Goal: Information Seeking & Learning: Learn about a topic

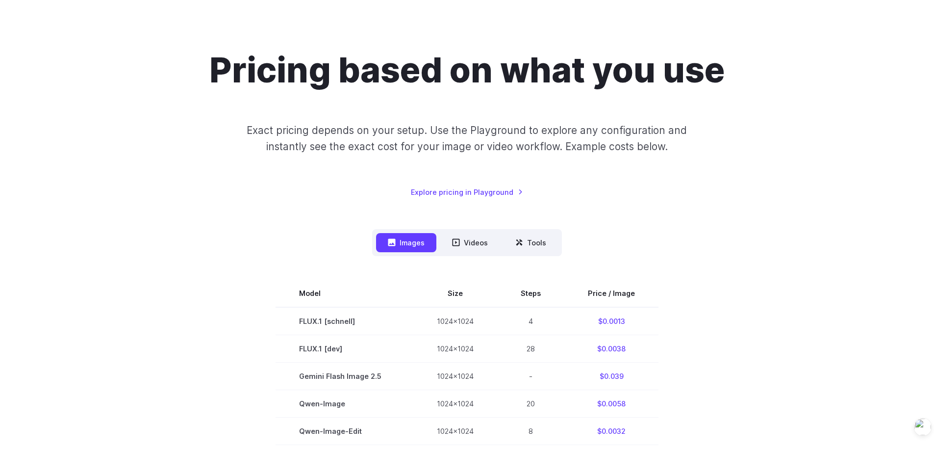
scroll to position [49, 0]
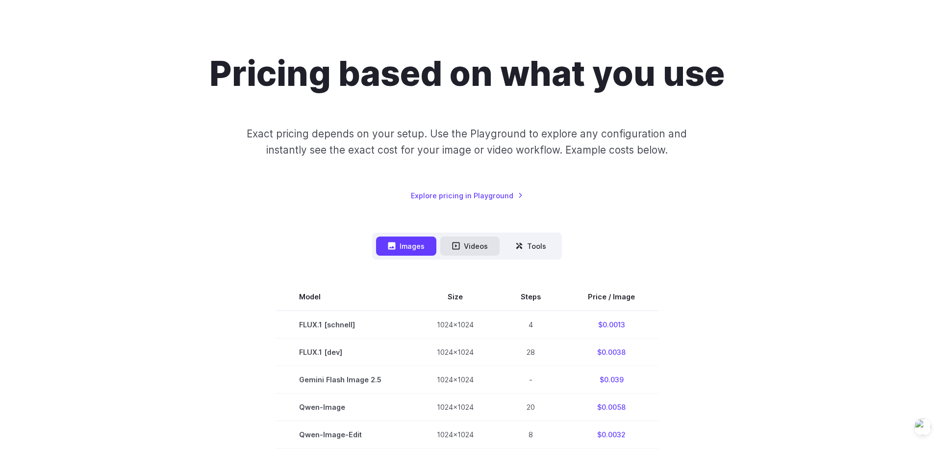
click at [469, 253] on button "Videos" at bounding box center [469, 245] width 59 height 19
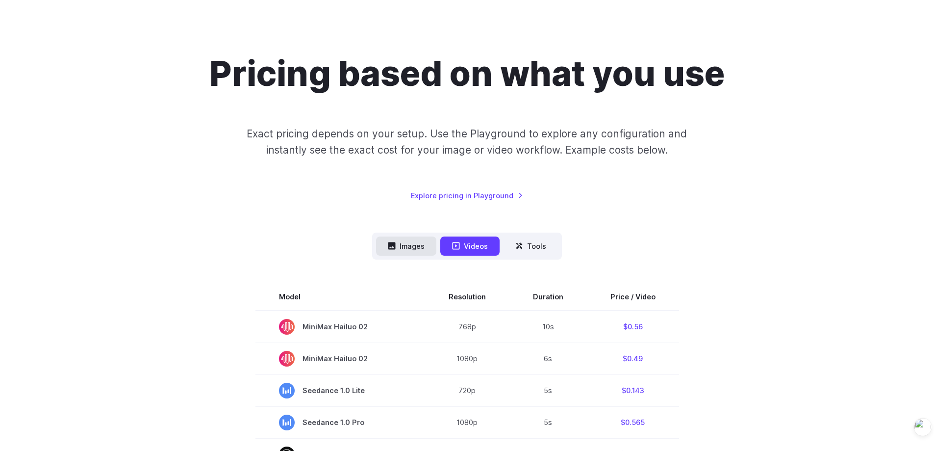
click at [425, 241] on button "Images" at bounding box center [406, 245] width 60 height 19
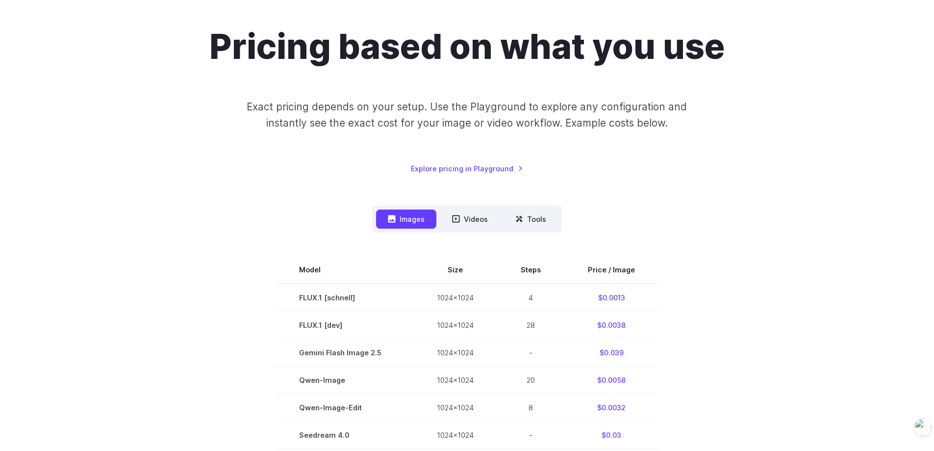
scroll to position [58, 0]
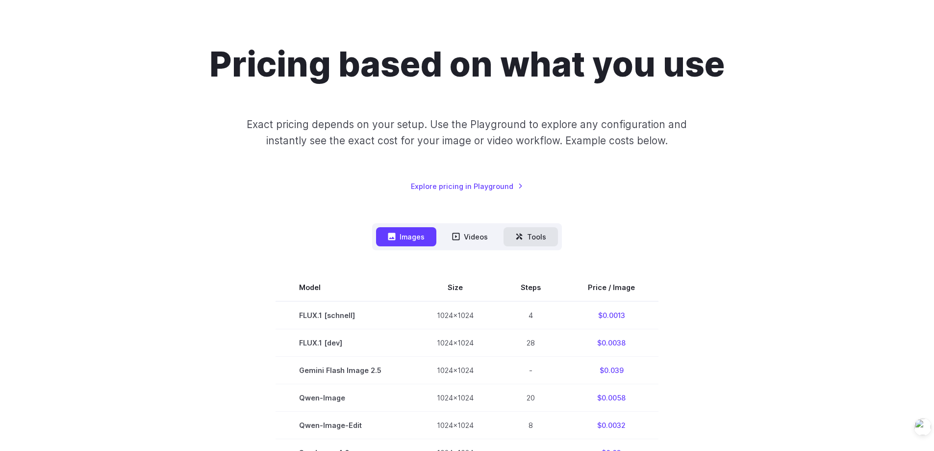
click at [531, 246] on button "Tools" at bounding box center [531, 236] width 54 height 19
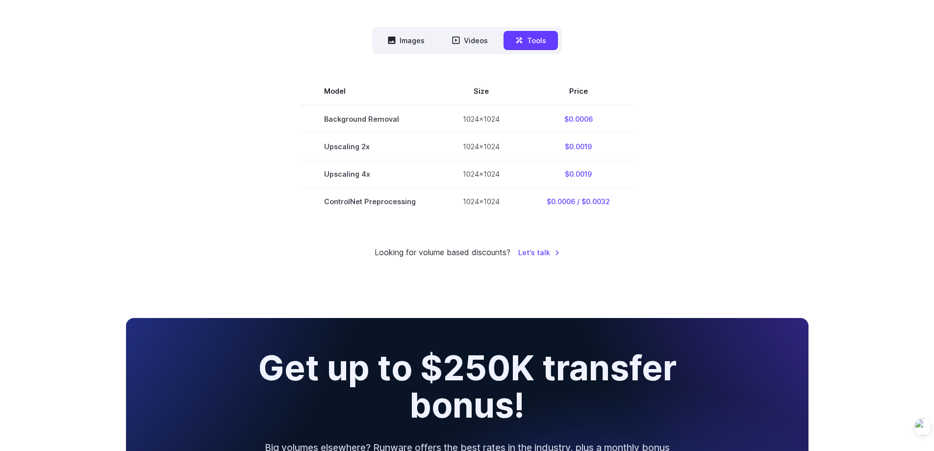
scroll to position [205, 0]
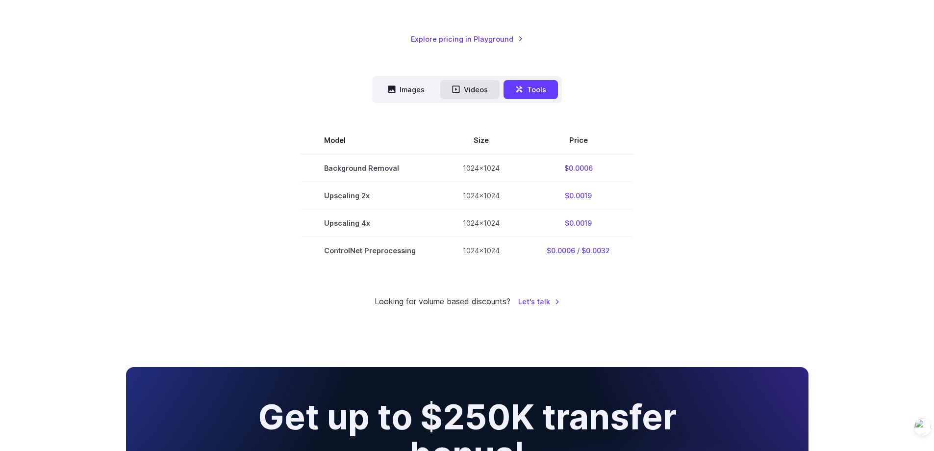
click at [479, 94] on button "Videos" at bounding box center [469, 89] width 59 height 19
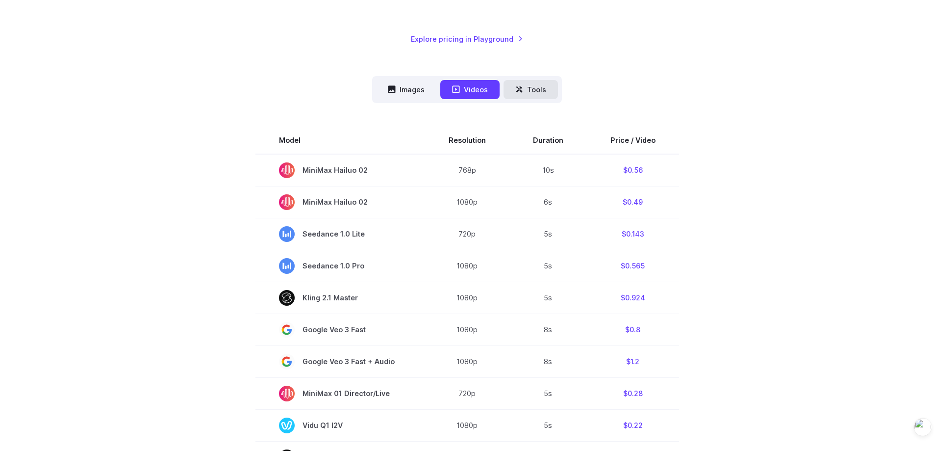
click at [520, 99] on button "Tools" at bounding box center [531, 89] width 54 height 19
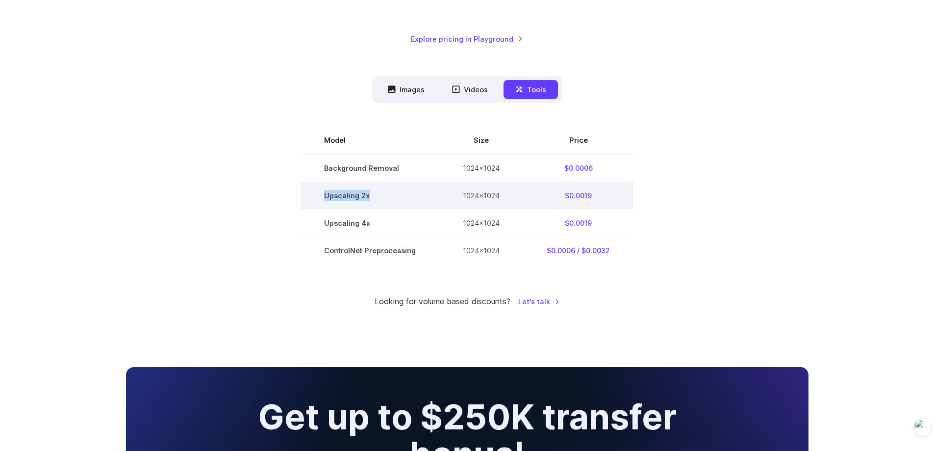
drag, startPoint x: 323, startPoint y: 200, endPoint x: 422, endPoint y: 186, distance: 100.5
click at [389, 193] on td "Upscaling 2x" at bounding box center [370, 194] width 139 height 27
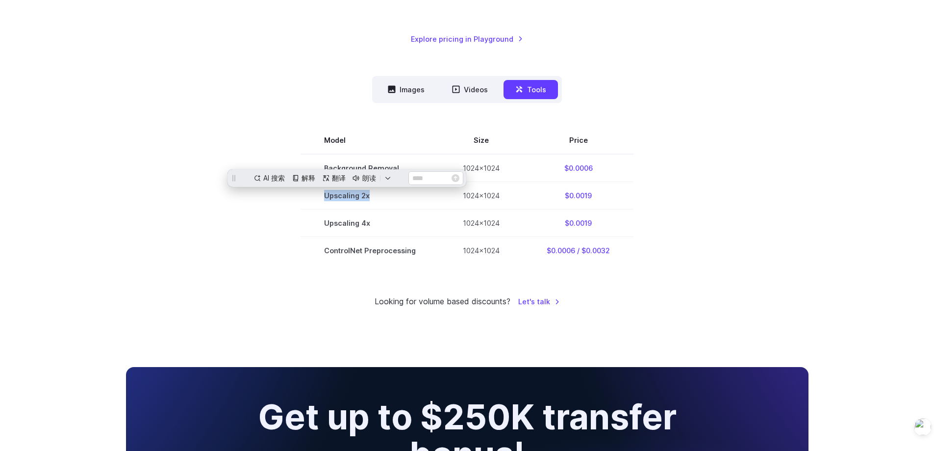
scroll to position [0, 0]
click at [694, 174] on section "Model Size Price Background Removal 1024x1024 $0.0006 Upscaling 2x 1024x1024 $0…" at bounding box center [467, 194] width 682 height 137
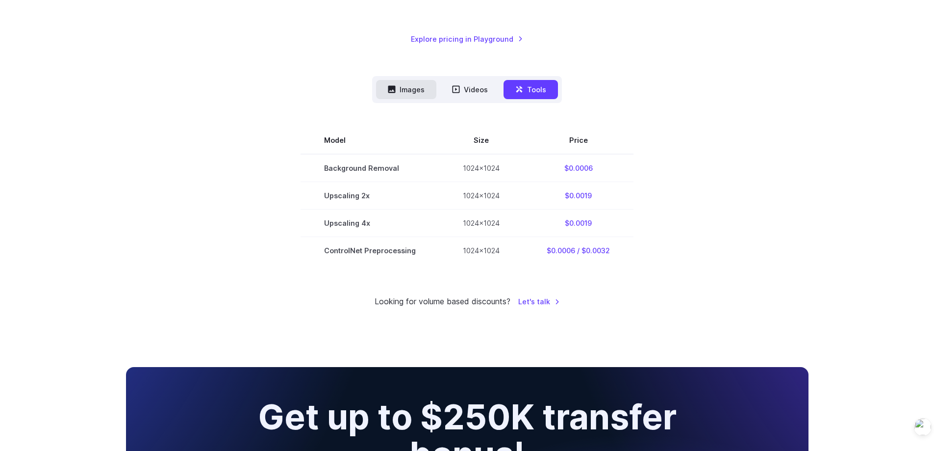
click at [421, 90] on button "Images" at bounding box center [406, 89] width 60 height 19
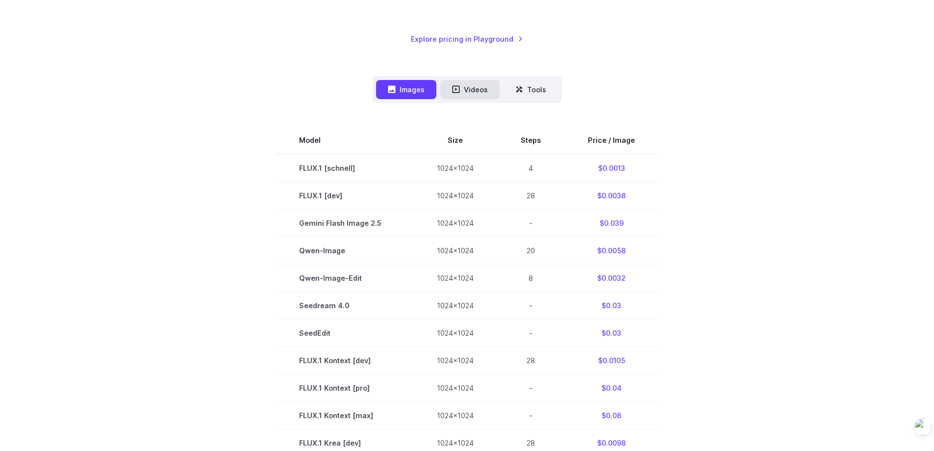
click at [477, 91] on button "Videos" at bounding box center [469, 89] width 59 height 19
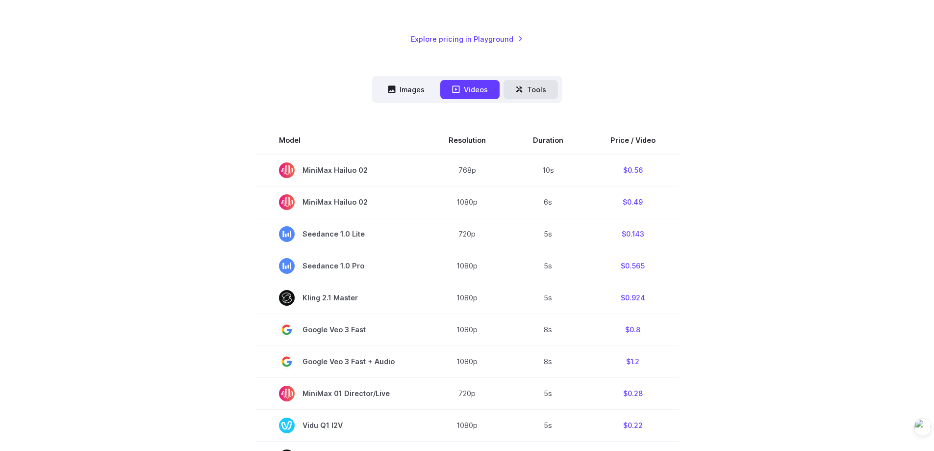
click at [527, 90] on button "Tools" at bounding box center [531, 89] width 54 height 19
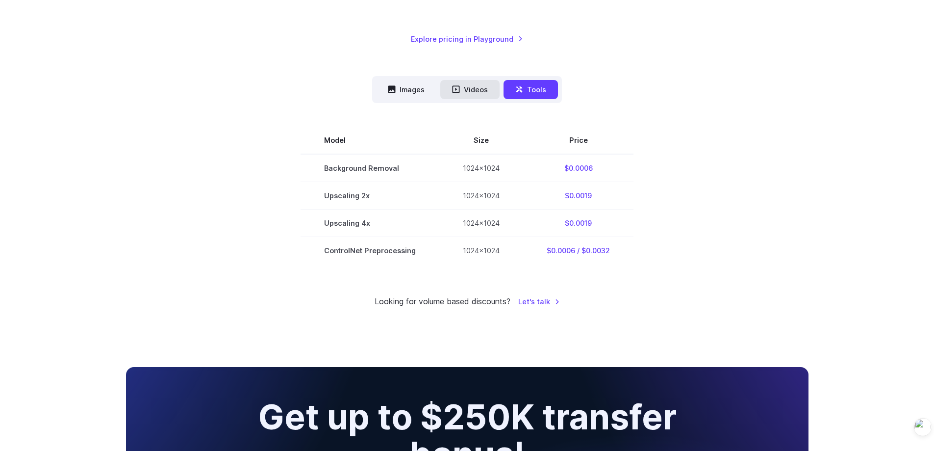
click at [445, 89] on button "Videos" at bounding box center [469, 89] width 59 height 19
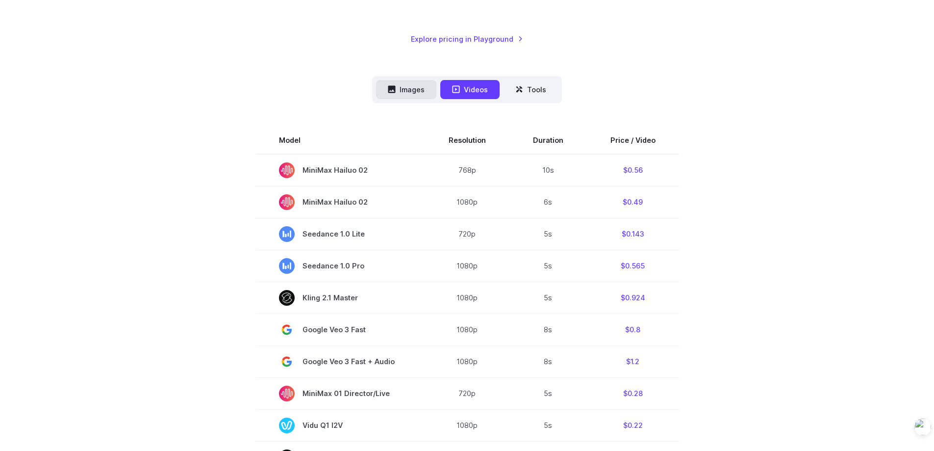
click at [406, 90] on button "Images" at bounding box center [406, 89] width 60 height 19
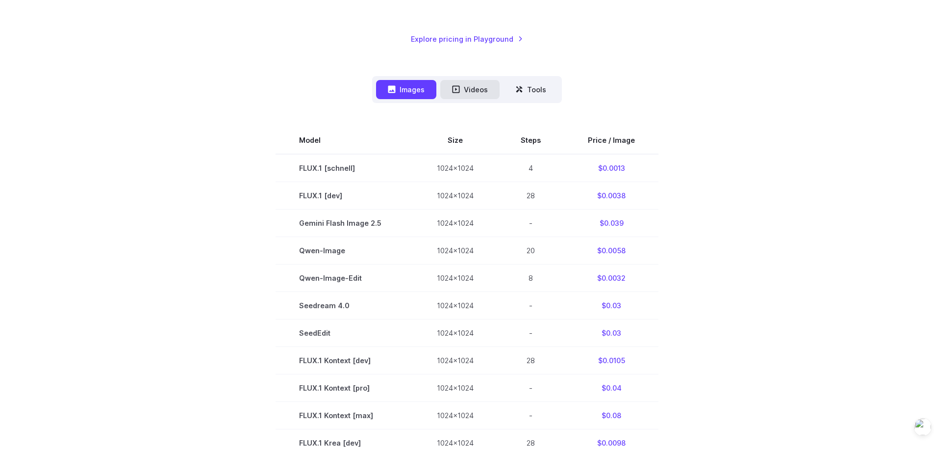
click at [484, 92] on button "Videos" at bounding box center [469, 89] width 59 height 19
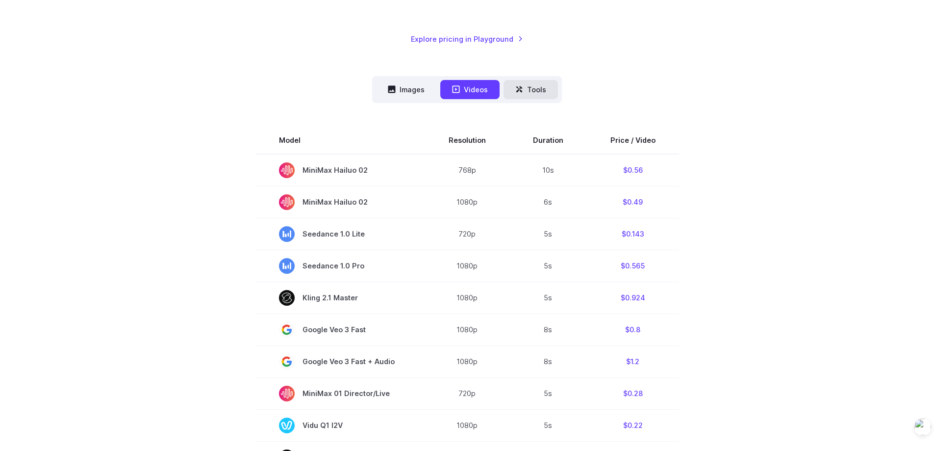
click at [538, 92] on button "Tools" at bounding box center [531, 89] width 54 height 19
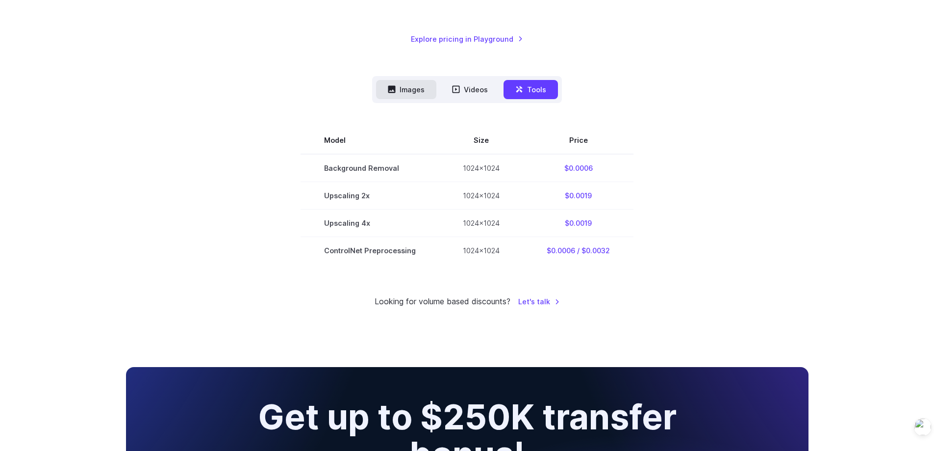
drag, startPoint x: 437, startPoint y: 91, endPoint x: 425, endPoint y: 92, distance: 12.8
click at [435, 92] on nav "Images Videos Tools ****** ****** *****" at bounding box center [467, 89] width 190 height 27
click at [378, 90] on button "Images" at bounding box center [406, 89] width 60 height 19
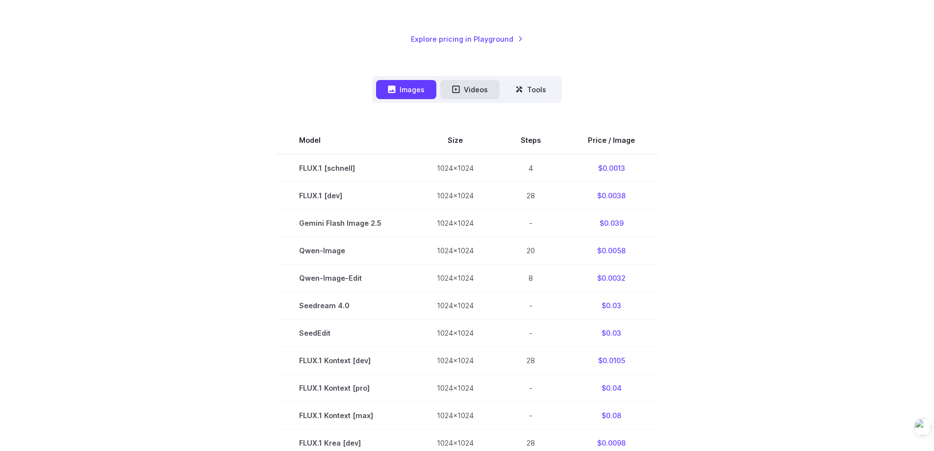
click at [461, 89] on button "Videos" at bounding box center [469, 89] width 59 height 19
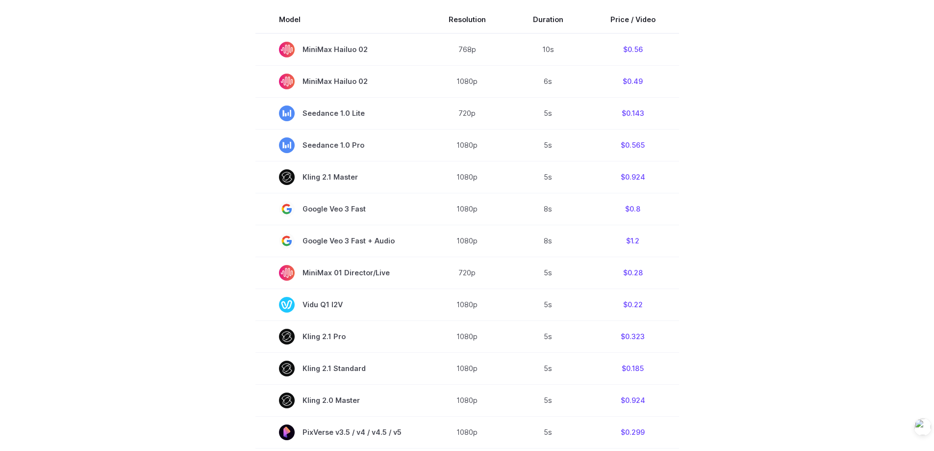
scroll to position [254, 0]
